Goal: Information Seeking & Learning: Learn about a topic

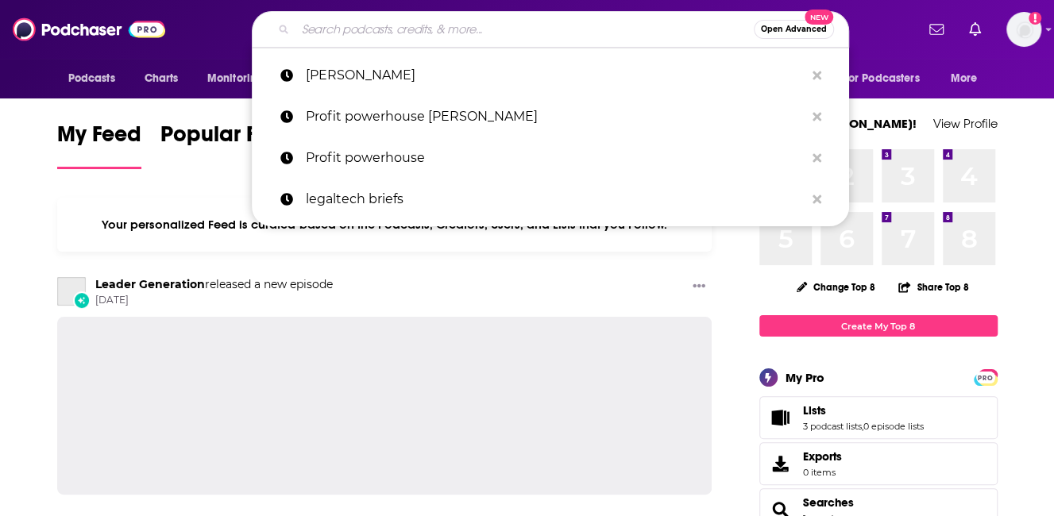
click at [483, 25] on input "Search podcasts, credits, & more..." at bounding box center [525, 29] width 458 height 25
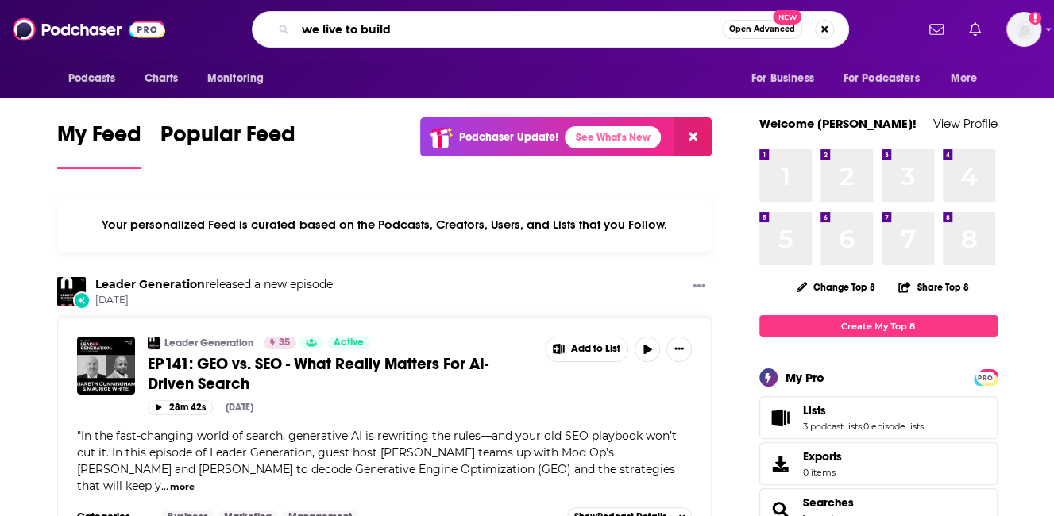
type input "we live to build"
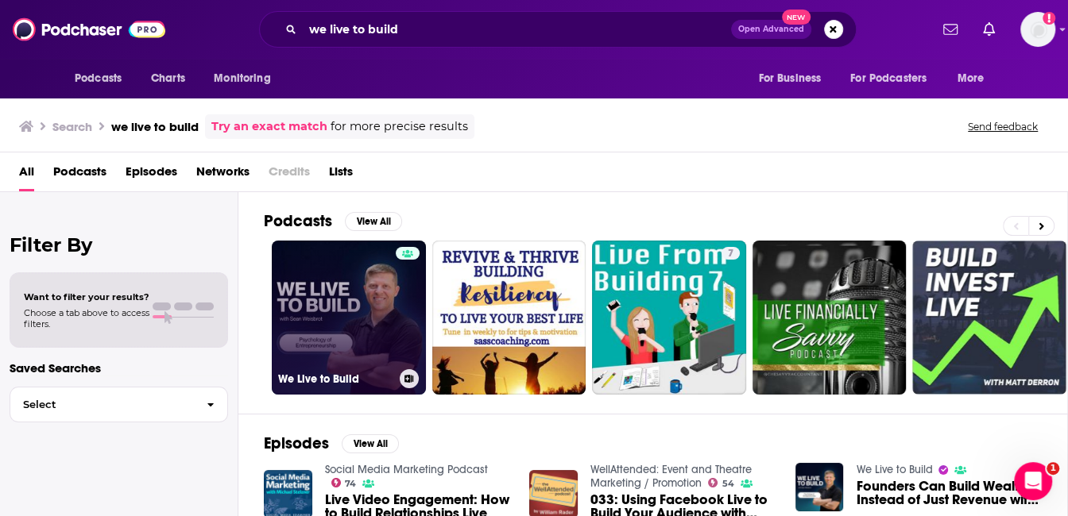
click at [339, 284] on link "We Live to Build" at bounding box center [349, 318] width 154 height 154
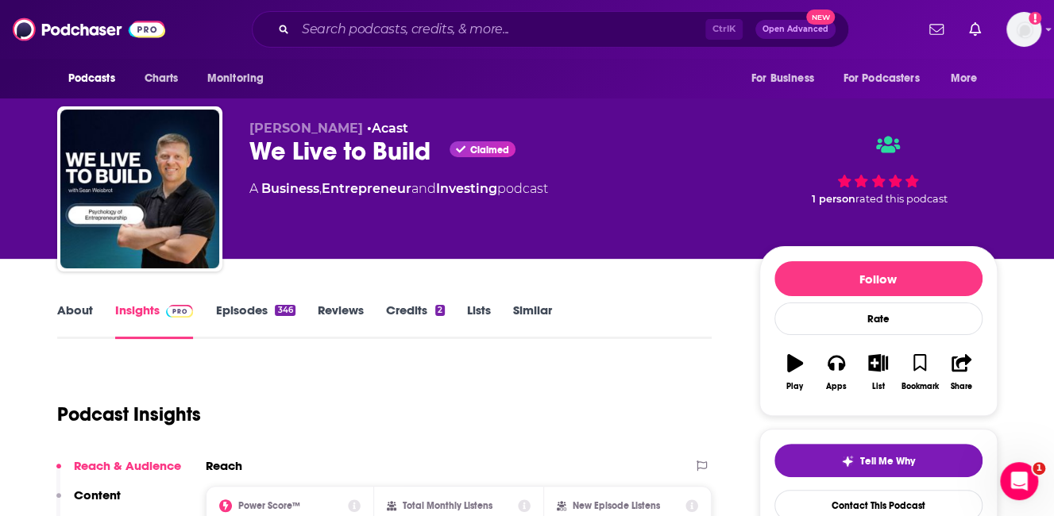
click at [81, 321] on link "About" at bounding box center [75, 321] width 36 height 37
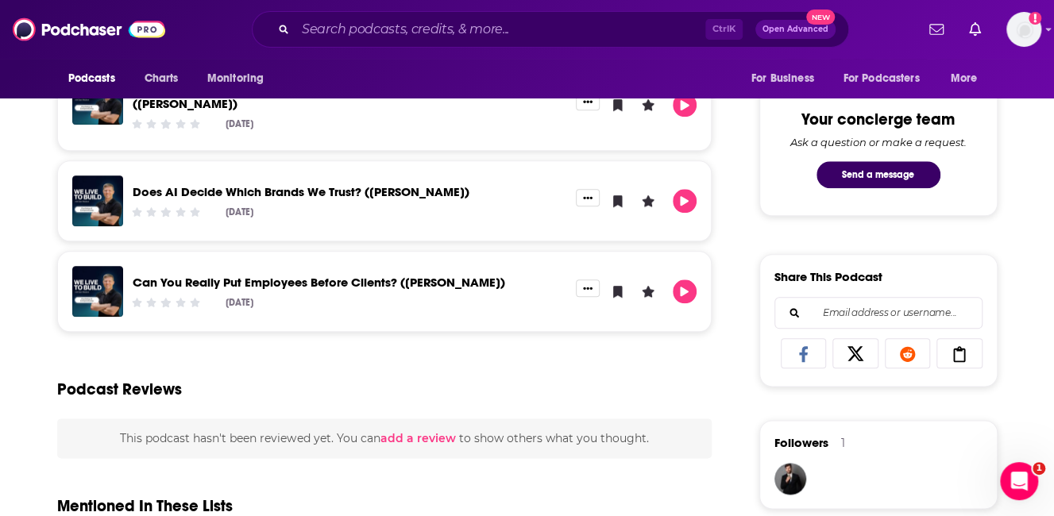
scroll to position [801, 0]
click at [17, 291] on div "About Insights Episodes 346 Reviews Credits 2 Lists Similar We Live to Build is…" at bounding box center [527, 378] width 1054 height 1840
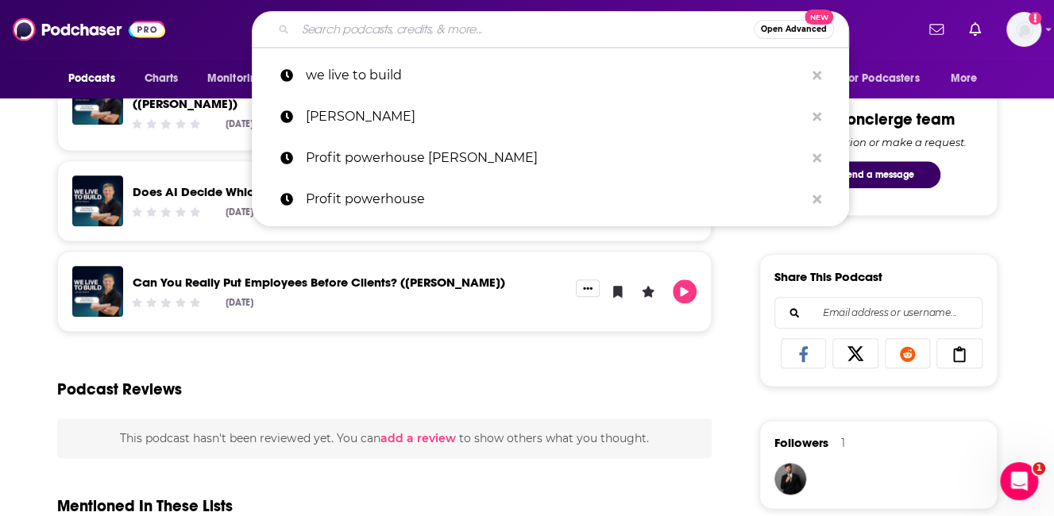
click at [402, 24] on input "Search podcasts, credits, & more..." at bounding box center [525, 29] width 458 height 25
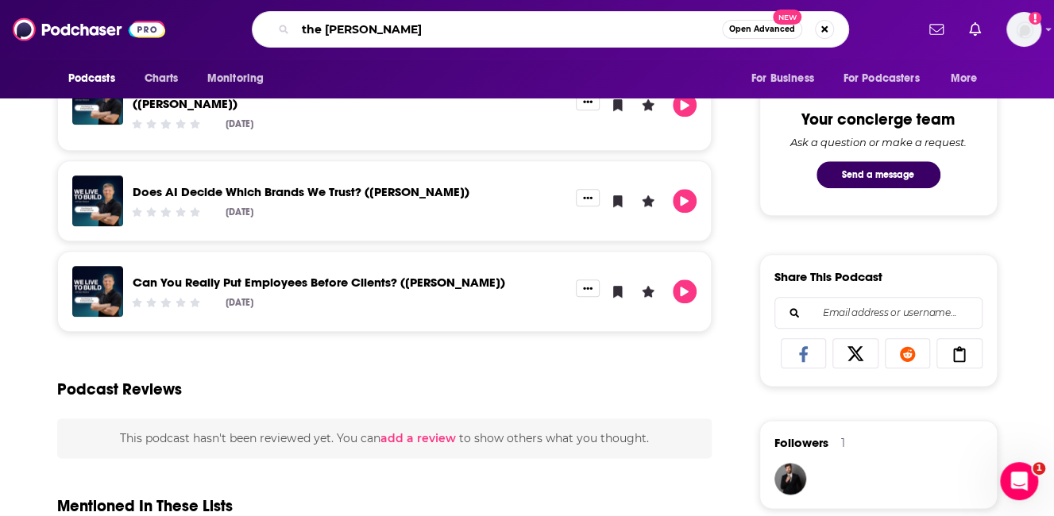
type input "the [PERSON_NAME] podcast"
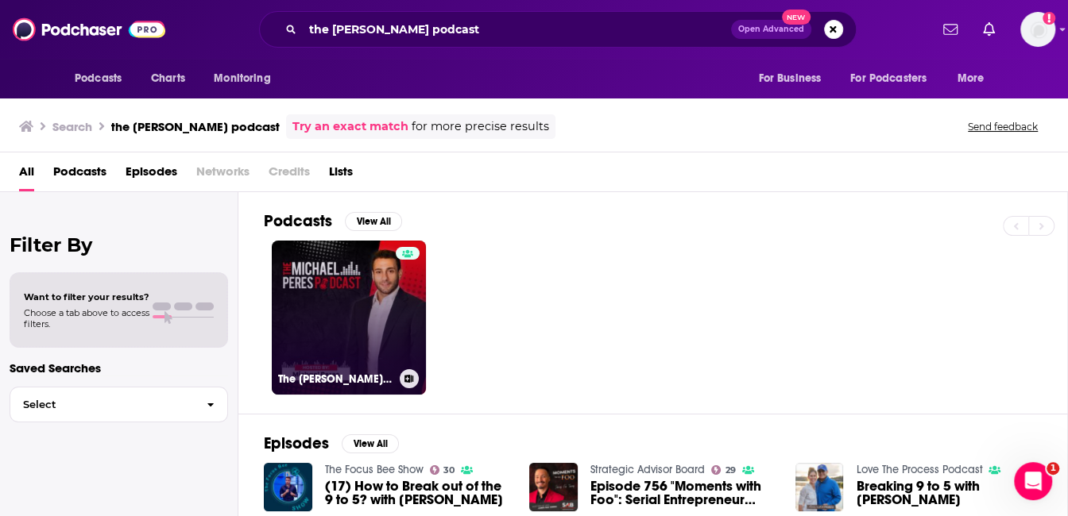
click at [323, 277] on link "The [PERSON_NAME] Podcast" at bounding box center [349, 318] width 154 height 154
